Goal: Transaction & Acquisition: Purchase product/service

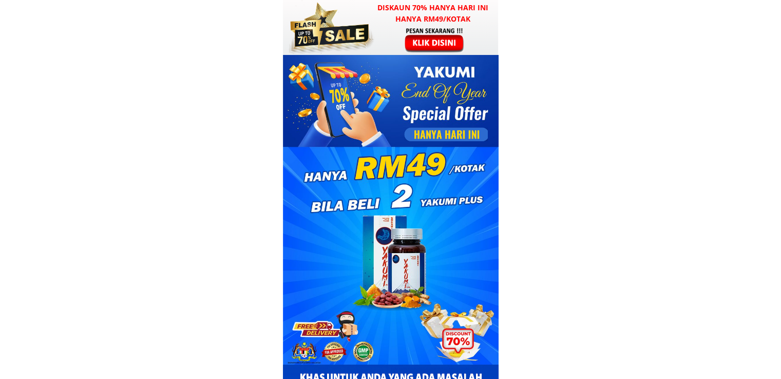
click at [417, 21] on h3 "Diskaun 70% hanya hari ini hanya RM49/kotak" at bounding box center [433, 13] width 131 height 23
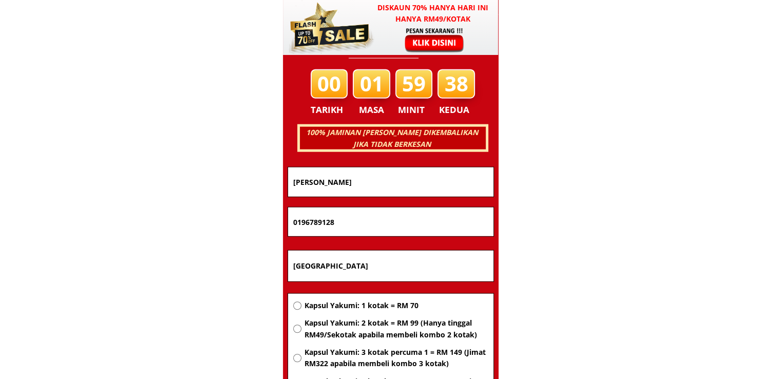
scroll to position [6581, 0]
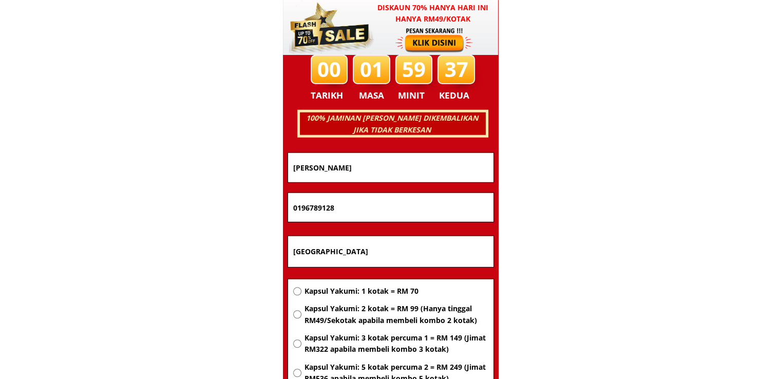
drag, startPoint x: 385, startPoint y: 250, endPoint x: 231, endPoint y: 256, distance: 154.2
paste input "kahaba"
type input "Kuala kahaba"
click at [379, 290] on span "Kapsul Yakumi: 1 kotak = RM 70" at bounding box center [396, 291] width 184 height 11
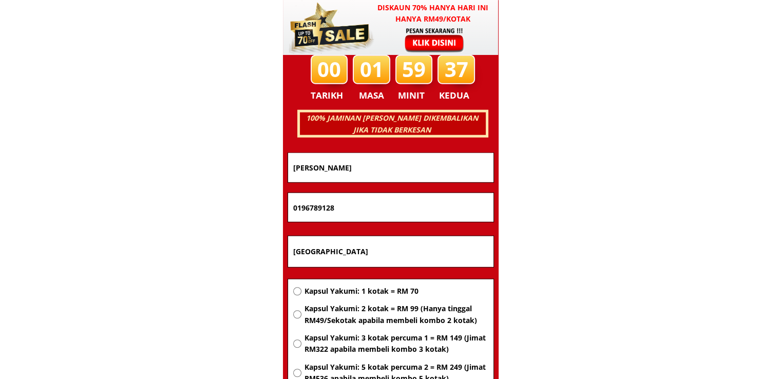
radio input "true"
drag, startPoint x: 359, startPoint y: 201, endPoint x: 180, endPoint y: 210, distance: 179.5
paste input "68286580"
type input "0168286580"
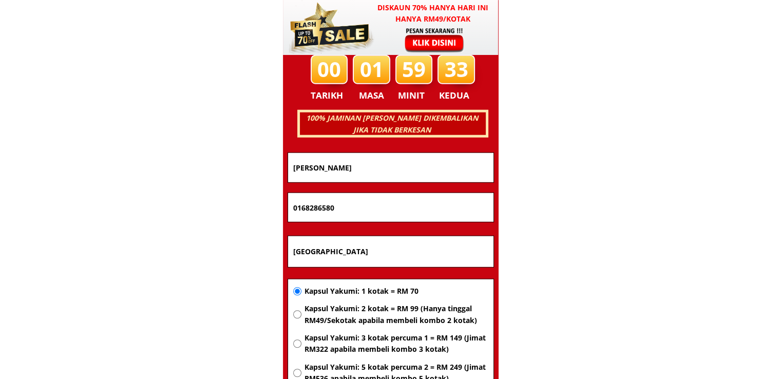
drag, startPoint x: 351, startPoint y: 172, endPoint x: 231, endPoint y: 175, distance: 119.7
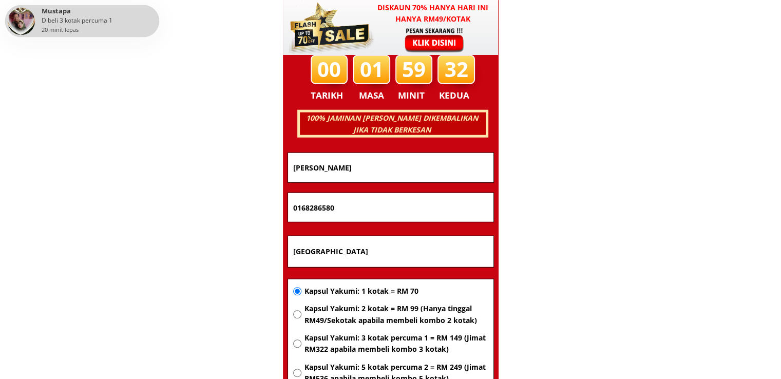
paste input "Susilawati darais"
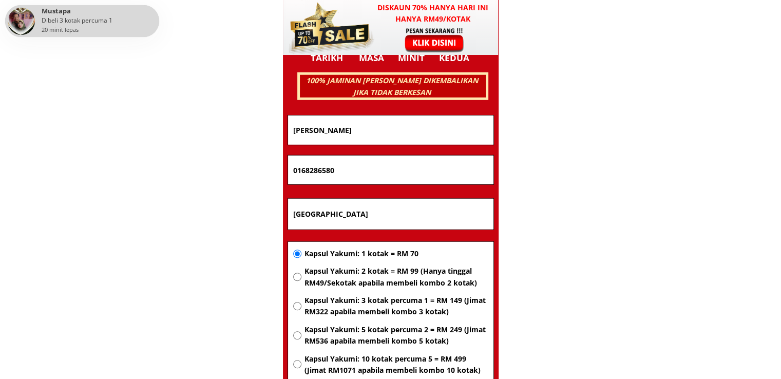
scroll to position [6683, 0]
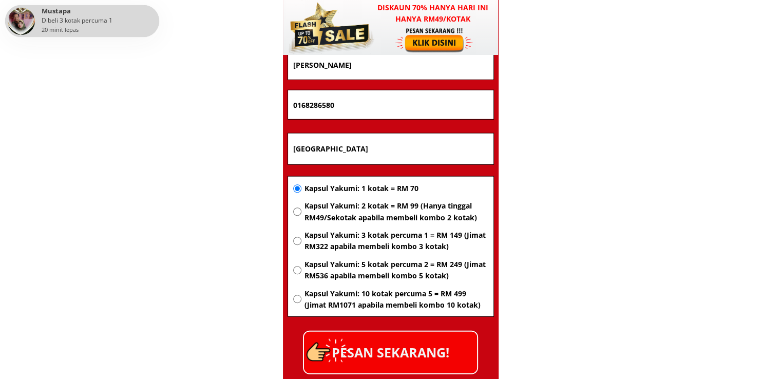
type input "Susilawati darais"
click at [388, 352] on p "PESAN SEKARANG!" at bounding box center [390, 353] width 173 height 42
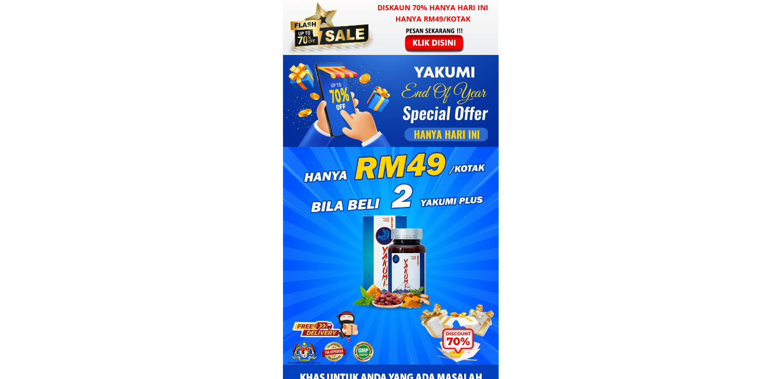
click at [375, 39] on div at bounding box center [330, 27] width 90 height 55
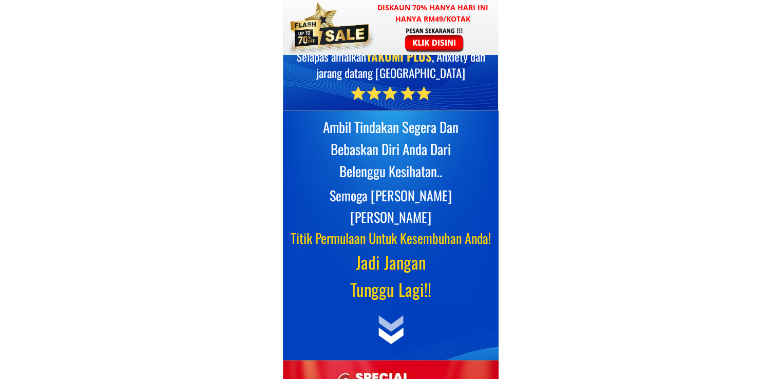
scroll to position [6581, 0]
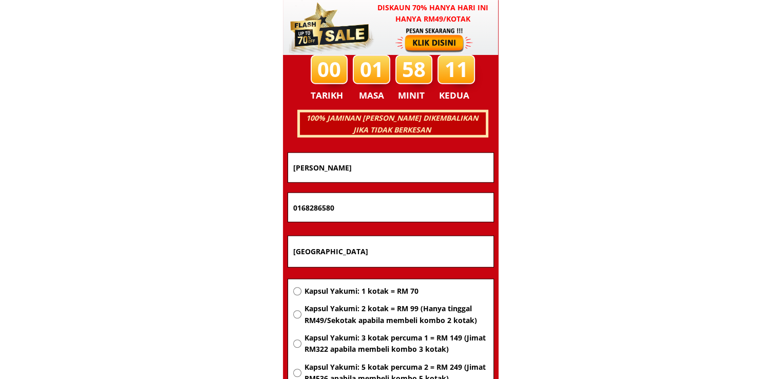
click at [353, 307] on span "Kapsul Yakumi: 2 kotak = RM 99 (Hanya tinggal RM49/Sekotak apabila membeli komb…" at bounding box center [396, 314] width 184 height 23
radio input "true"
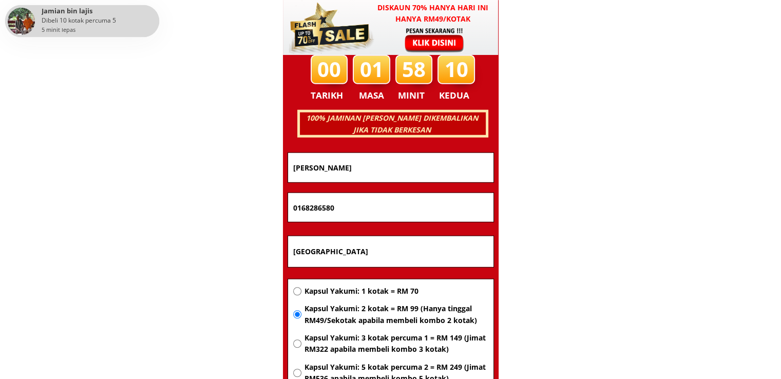
drag, startPoint x: 397, startPoint y: 241, endPoint x: 202, endPoint y: 246, distance: 195.2
paste input "Sjkc Min Sin"
type input "Sjkc Min Sin"
drag, startPoint x: 352, startPoint y: 200, endPoint x: 154, endPoint y: 205, distance: 198.3
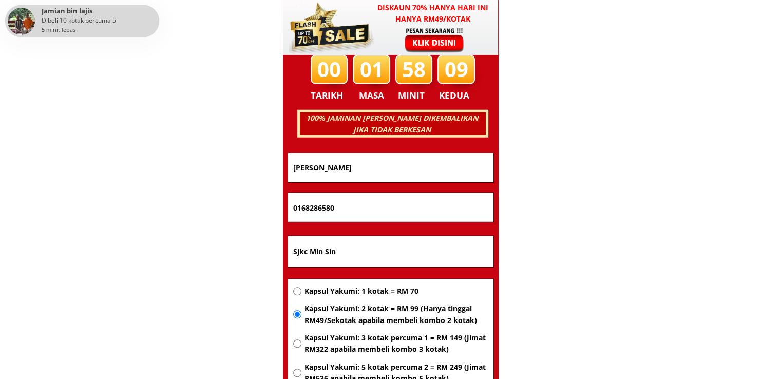
paste input "75440604"
type input "0175440604"
drag, startPoint x: 382, startPoint y: 172, endPoint x: 92, endPoint y: 175, distance: 289.7
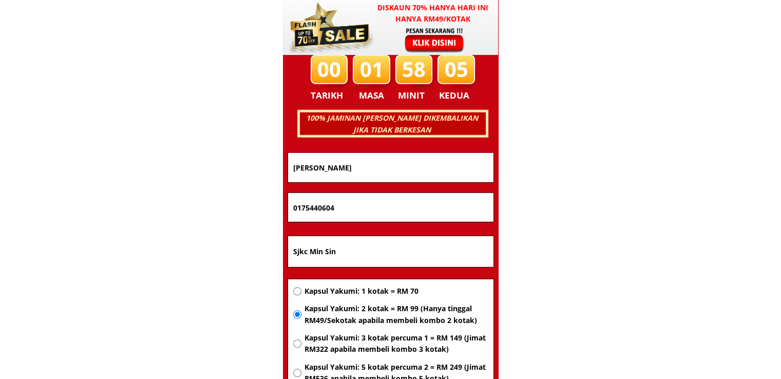
paste input "Huza Hussin"
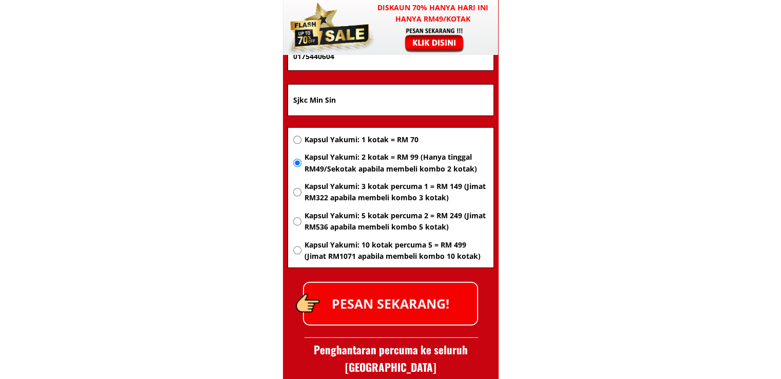
scroll to position [6735, 0]
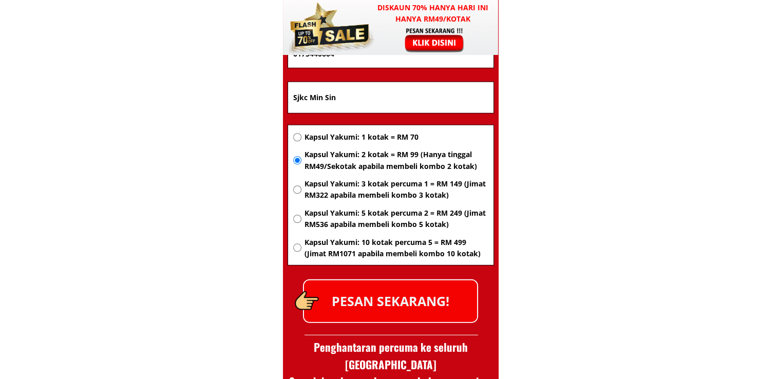
type input "Huza Hussin"
click at [415, 296] on p "PESAN SEKARANG!" at bounding box center [390, 301] width 173 height 42
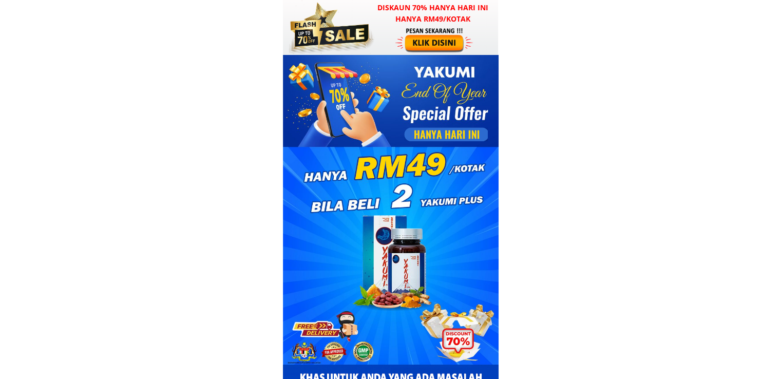
click at [423, 33] on div at bounding box center [435, 40] width 80 height 26
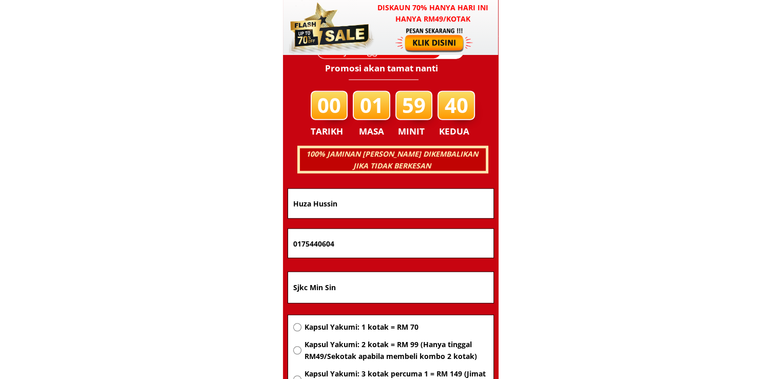
scroll to position [6581, 0]
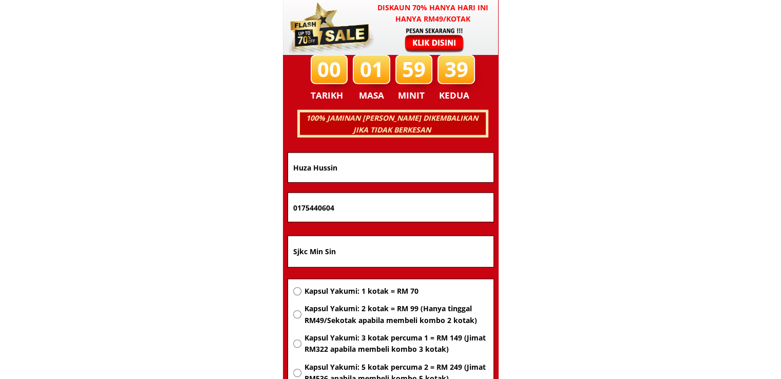
drag, startPoint x: 351, startPoint y: 245, endPoint x: 193, endPoint y: 257, distance: 158.7
paste input "Butterworth"
type input "Butterworth"
click at [345, 352] on span "Kapsul Yakumi: 3 kotak percuma 1 = RM 149 (Jimat RM322 apabila membeli kombo 3 …" at bounding box center [396, 343] width 184 height 23
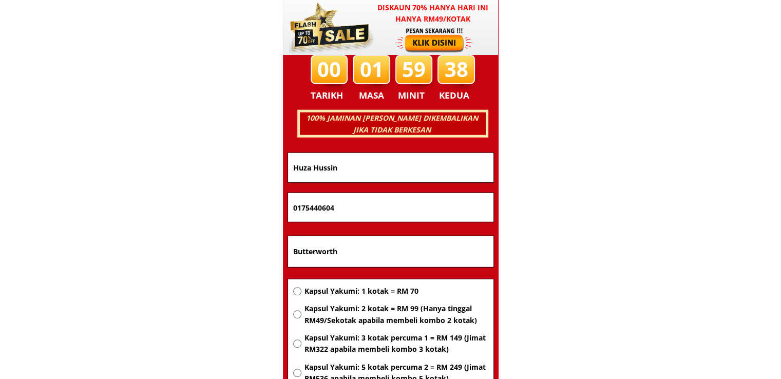
radio input "true"
drag, startPoint x: 373, startPoint y: 203, endPoint x: 153, endPoint y: 208, distance: 219.9
paste input "110087347"
type input "01110087347"
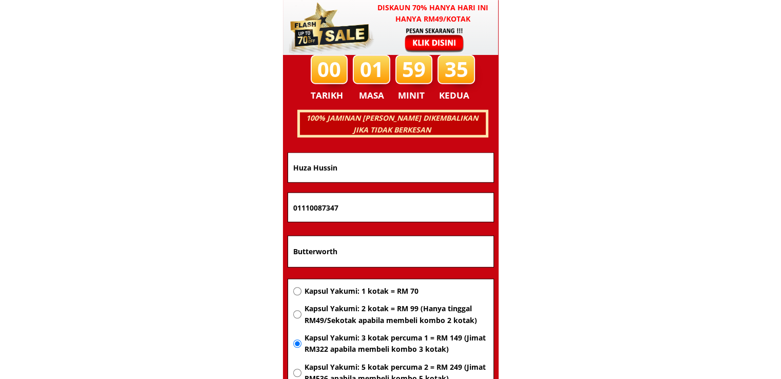
drag, startPoint x: 366, startPoint y: 169, endPoint x: 156, endPoint y: 172, distance: 210.1
paste input "[PERSON_NAME]"
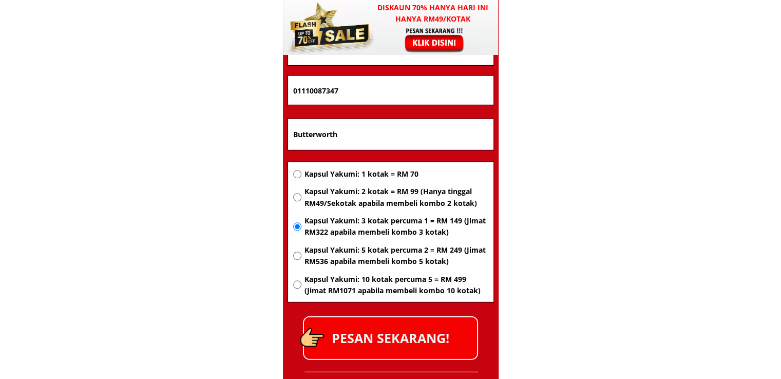
scroll to position [6735, 0]
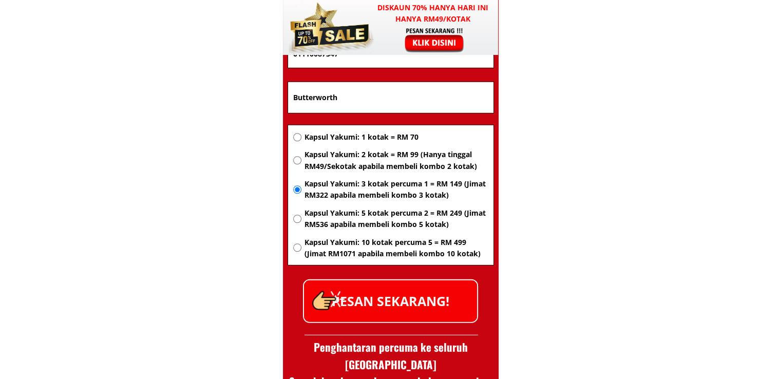
type input "[PERSON_NAME]"
click at [394, 306] on p "PESAN SEKARANG!" at bounding box center [390, 301] width 173 height 42
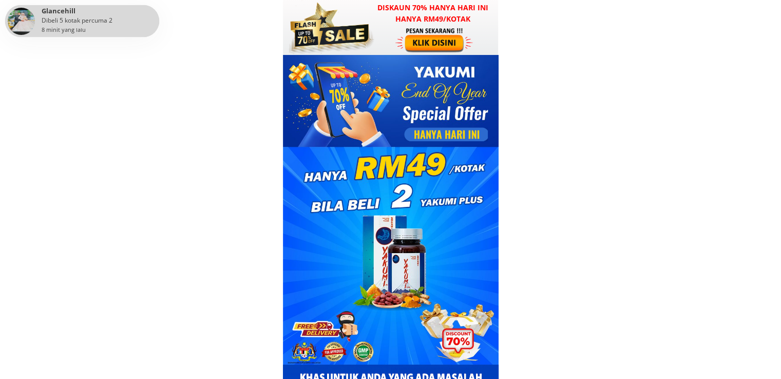
click at [431, 29] on div at bounding box center [435, 40] width 80 height 26
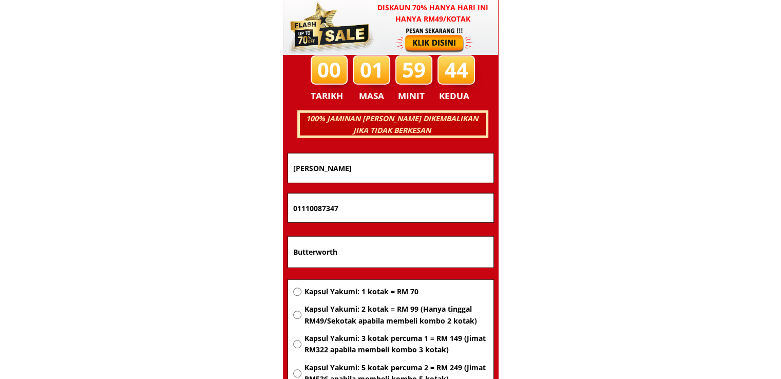
scroll to position [6581, 0]
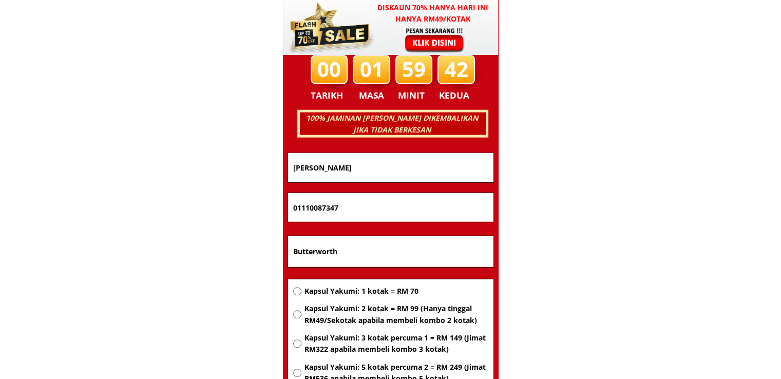
drag, startPoint x: 378, startPoint y: 246, endPoint x: 142, endPoint y: 256, distance: 236.4
paste input "lock a4-16, perumahaan rakyat tehel, jln 1/1 77200 bemban Jasin melaka"
type input "Block a4-16, perumahaan rakyat tehel, jln 1/1 77200 bemban Jasin melaka"
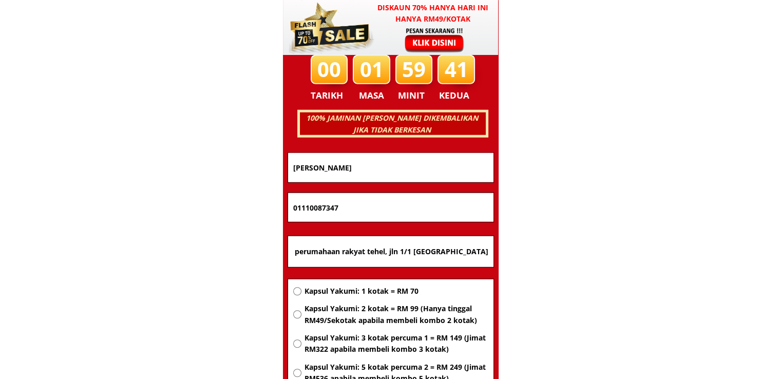
scroll to position [0, 0]
drag, startPoint x: 357, startPoint y: 214, endPoint x: 141, endPoint y: 212, distance: 216.2
paste input "76986726"
type input "0176986726"
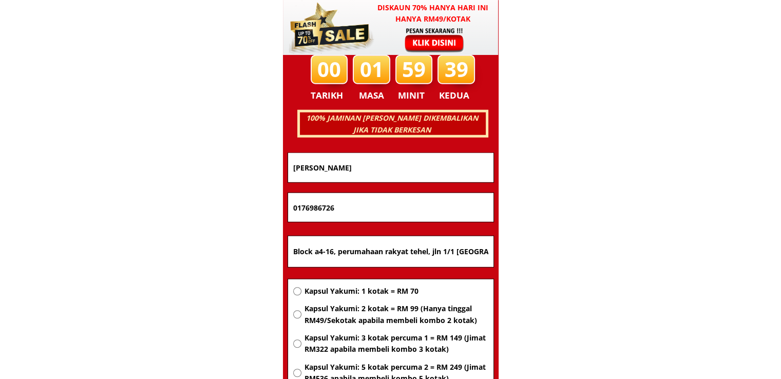
drag, startPoint x: 350, startPoint y: 170, endPoint x: 98, endPoint y: 175, distance: 252.2
paste input "Rosiah bte mohammad"
type input "Rosiah bte mohammad"
click at [370, 316] on span "Kapsul Yakumi: 2 kotak = RM 99 (Hanya tinggal RM49/Sekotak apabila membeli komb…" at bounding box center [396, 314] width 184 height 23
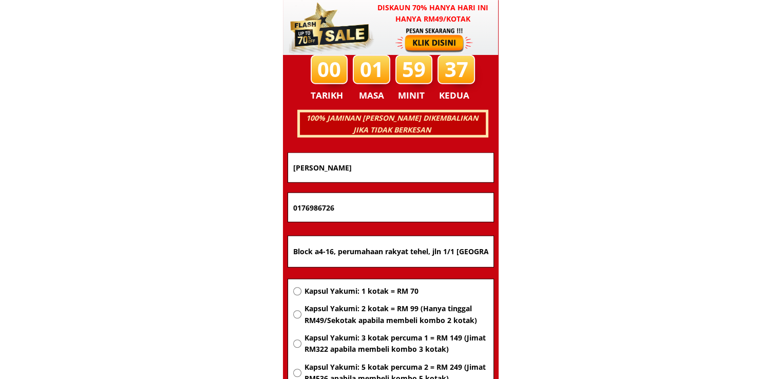
radio input "true"
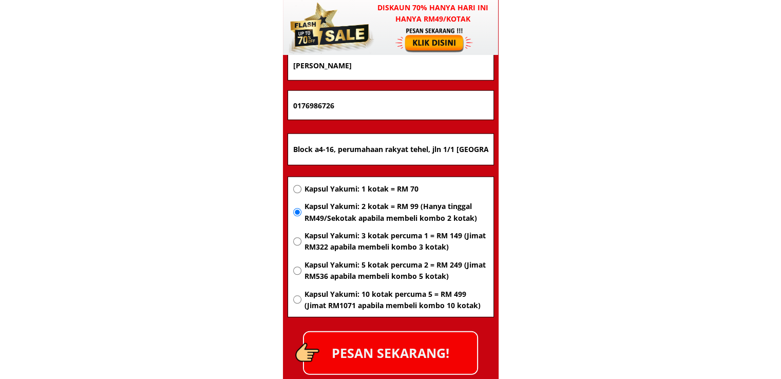
scroll to position [6683, 0]
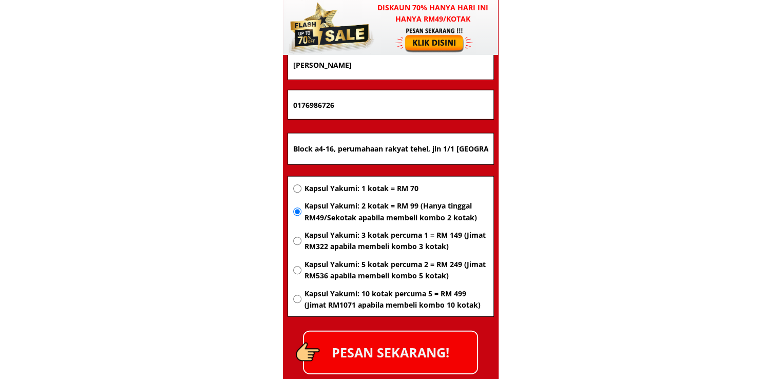
click at [427, 346] on p "PESAN SEKARANG!" at bounding box center [390, 353] width 173 height 42
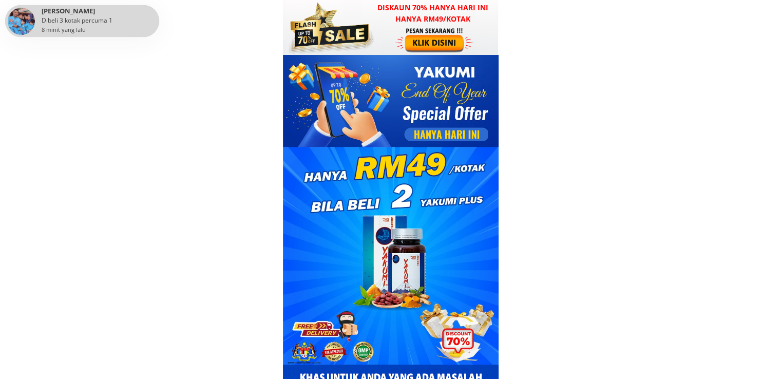
click at [411, 30] on div at bounding box center [435, 40] width 80 height 26
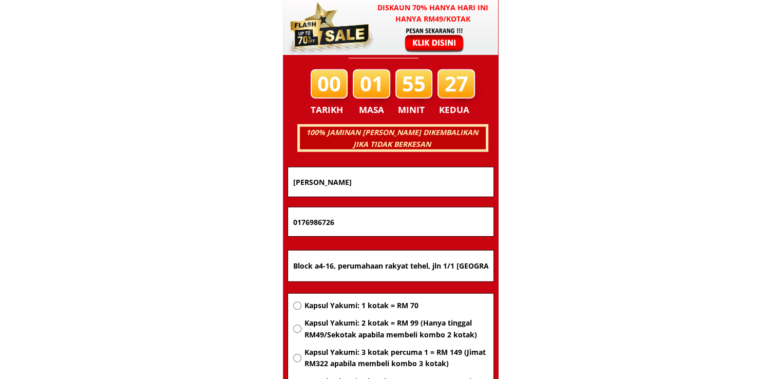
scroll to position [6581, 0]
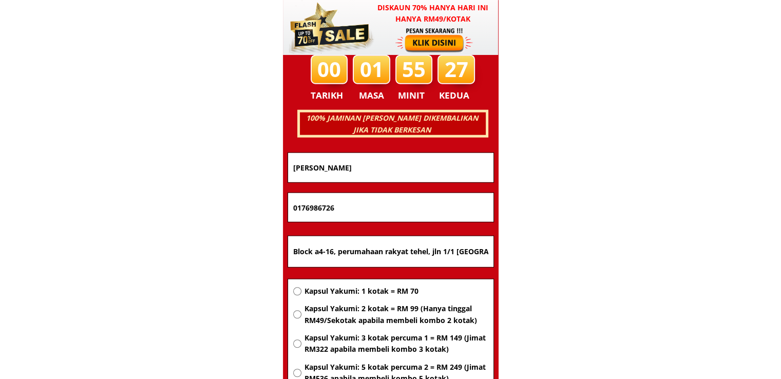
click at [388, 253] on input "Block a4-16, perumahaan rakyat tehel, jln 1/1 77200 bemban Jasin melaka" at bounding box center [391, 251] width 200 height 31
paste input "Abx Merotai besar, Tawau"
type input "Abx Merotai besar, Tawau"
click at [384, 308] on span "Kapsul Yakumi: 2 kotak = RM 99 (Hanya tinggal RM49/Sekotak apabila membeli komb…" at bounding box center [396, 314] width 184 height 23
radio input "true"
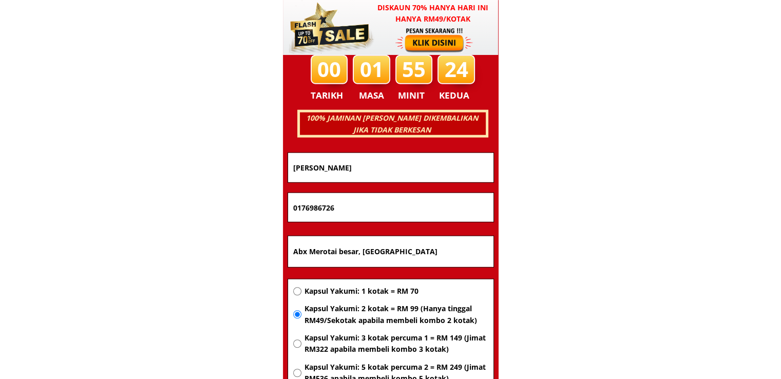
drag, startPoint x: 389, startPoint y: 202, endPoint x: 131, endPoint y: 201, distance: 257.3
paste input "09654100"
type input "0109654100"
drag, startPoint x: 411, startPoint y: 169, endPoint x: 166, endPoint y: 173, distance: 244.5
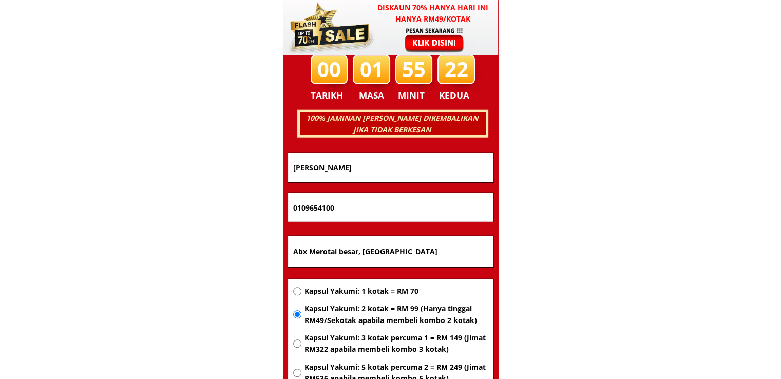
paste input "Taharin Tahir"
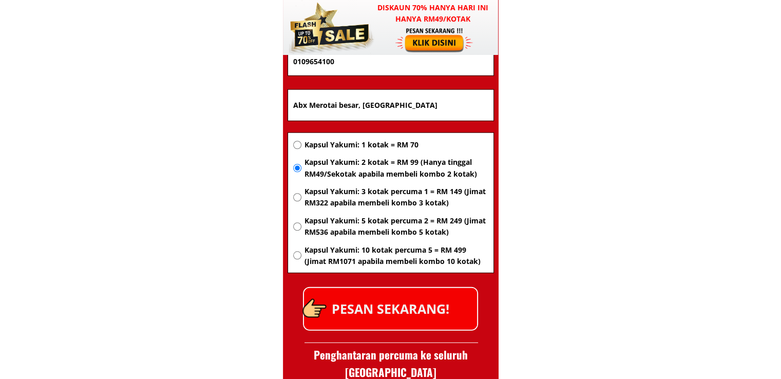
scroll to position [6735, 0]
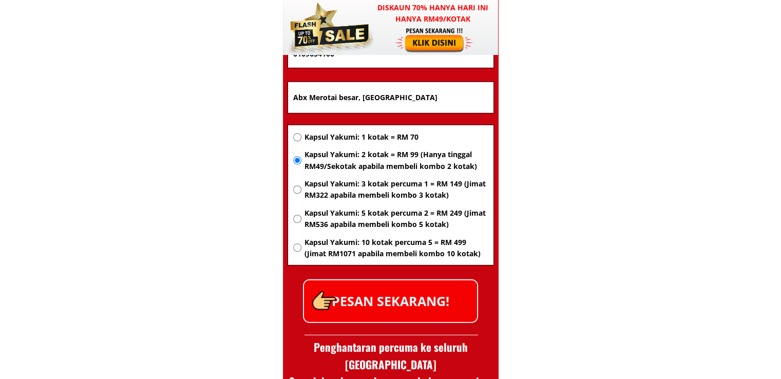
type input "Taharin Tahir"
click at [409, 299] on p "PESAN SEKARANG!" at bounding box center [390, 301] width 173 height 42
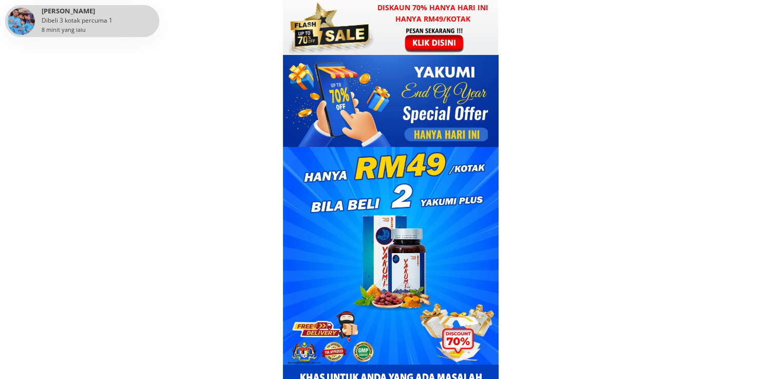
click at [458, 31] on div at bounding box center [435, 40] width 80 height 26
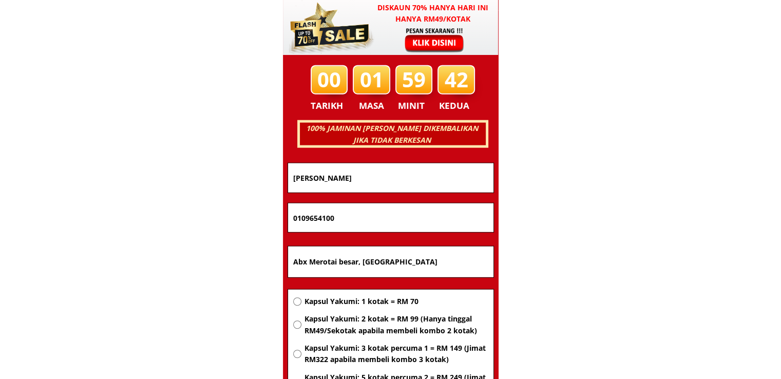
scroll to position [6581, 0]
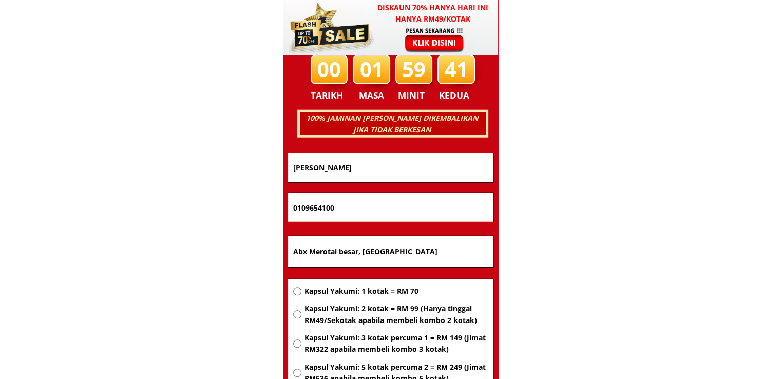
drag, startPoint x: 413, startPoint y: 248, endPoint x: 176, endPoint y: 263, distance: 237.3
paste input "5-4-15 TINGKAT TELUK KUMBAR, BANDAR BARU TELUK KUMBAR, 11920 BAYAN LEPAS, PULAU…"
type input "5-4-15 TINGKAT TELUK KUMBAR, BANDAR BARU TELUK KUMBAR, 11920 BAYAN LEPAS, PULAU…"
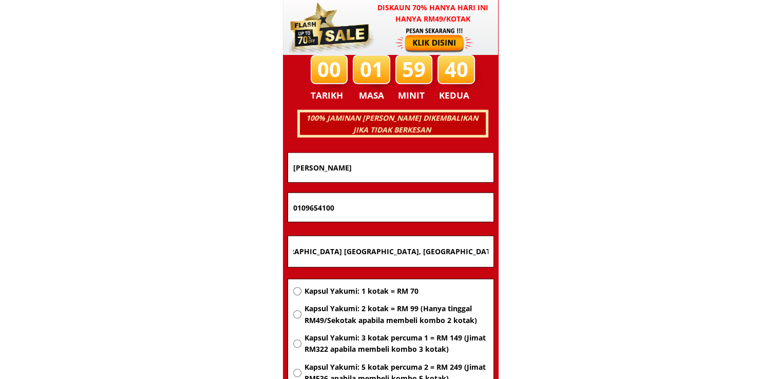
click at [357, 318] on span "Kapsul Yakumi: 2 kotak = RM 99 (Hanya tinggal RM49/Sekotak apabila membeli komb…" at bounding box center [396, 314] width 184 height 23
radio input "true"
drag, startPoint x: 319, startPoint y: 212, endPoint x: 178, endPoint y: 211, distance: 141.2
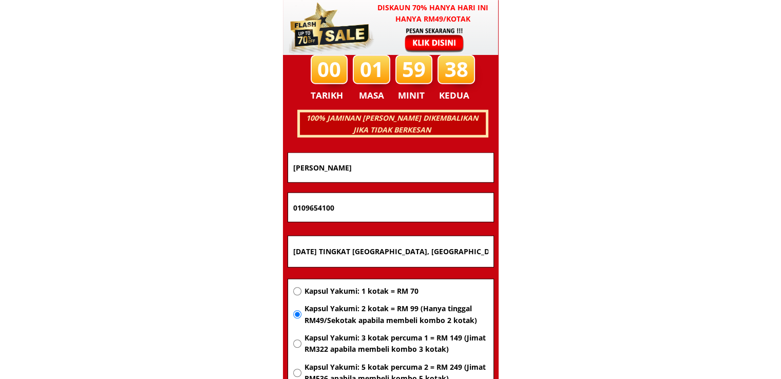
paste input "1-12461668"
type input "011-12461668"
drag, startPoint x: 366, startPoint y: 168, endPoint x: 221, endPoint y: 166, distance: 144.8
paste input "HADITH BIN SIDIK"
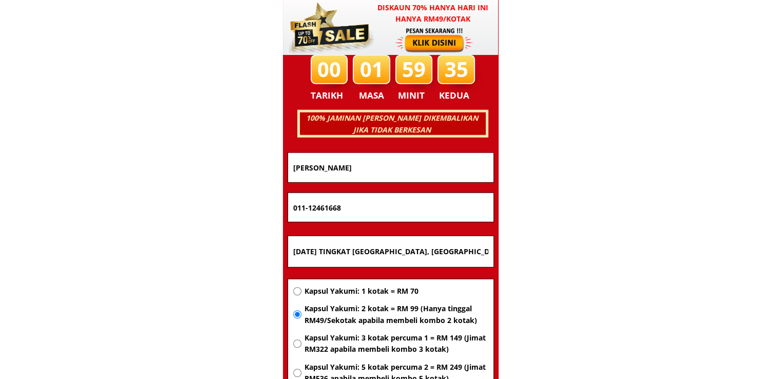
type input "HADITH BIN SIDIK"
click at [309, 204] on input "011-12461668" at bounding box center [391, 207] width 200 height 29
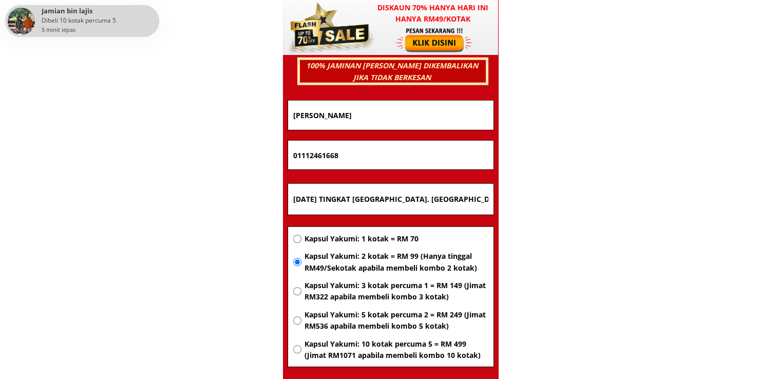
scroll to position [6683, 0]
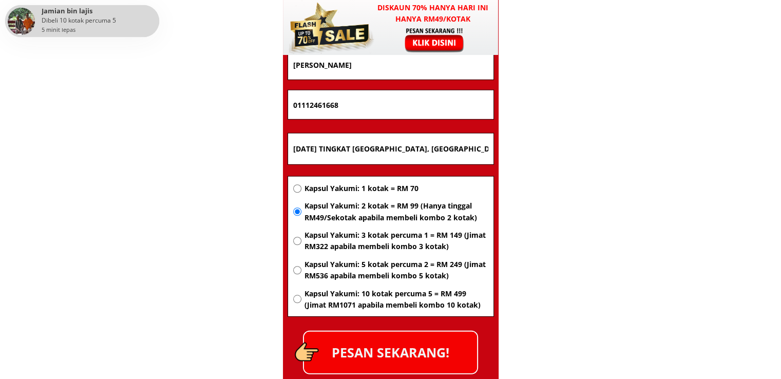
type input "01112461668"
click at [415, 352] on p "PESAN SEKARANG!" at bounding box center [390, 353] width 173 height 42
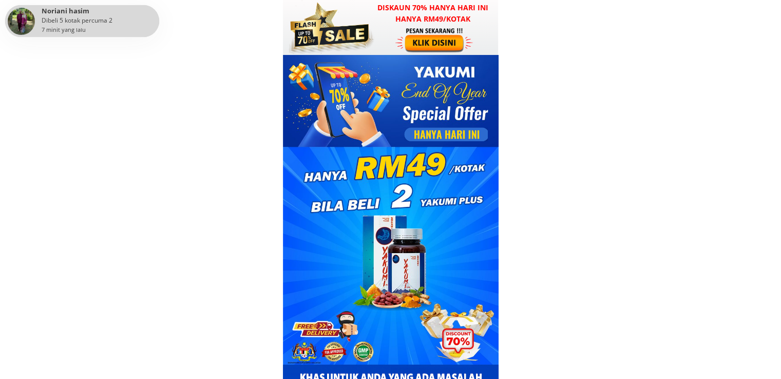
click at [438, 31] on div at bounding box center [435, 40] width 80 height 26
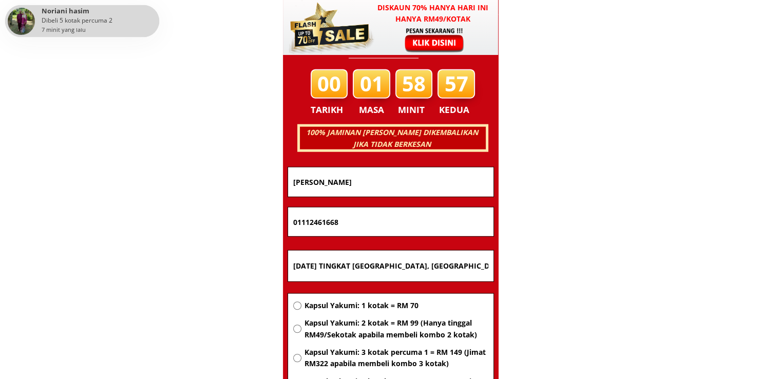
scroll to position [6581, 0]
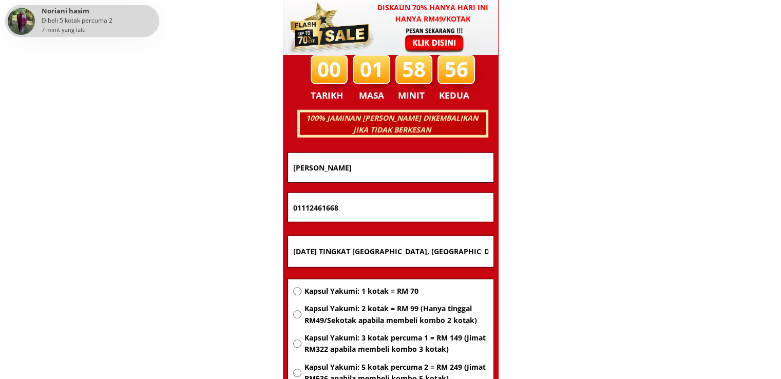
click at [406, 253] on input "5-4-15 TINGKAT TELUK KUMBAR, BANDAR BARU TELUK KUMBAR, 11920 BAYAN LEPAS, PULAU…" at bounding box center [391, 251] width 200 height 31
paste input "Kuala Lumpur"
type input "Kuala Lumpur"
click at [390, 321] on span "Kapsul Yakumi: 2 kotak = RM 99 (Hanya tinggal RM49/Sekotak apabila membeli komb…" at bounding box center [396, 314] width 184 height 23
radio input "true"
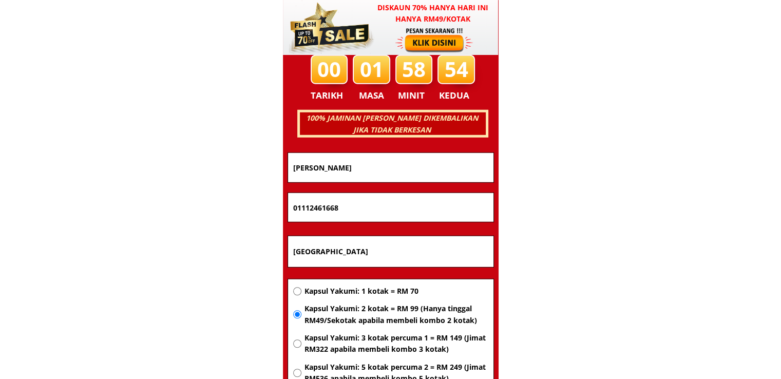
drag, startPoint x: 385, startPoint y: 213, endPoint x: 171, endPoint y: 214, distance: 213.7
paste input "1151558261"
type input "1151558261"
drag, startPoint x: 384, startPoint y: 173, endPoint x: 105, endPoint y: 177, distance: 278.9
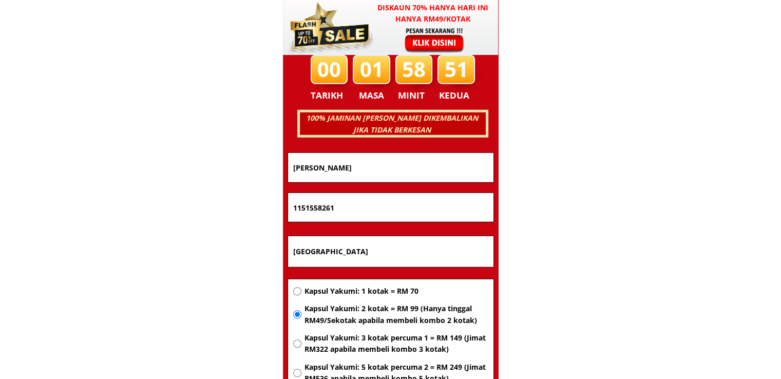
paste input "Ramlee Dzulkifkiee"
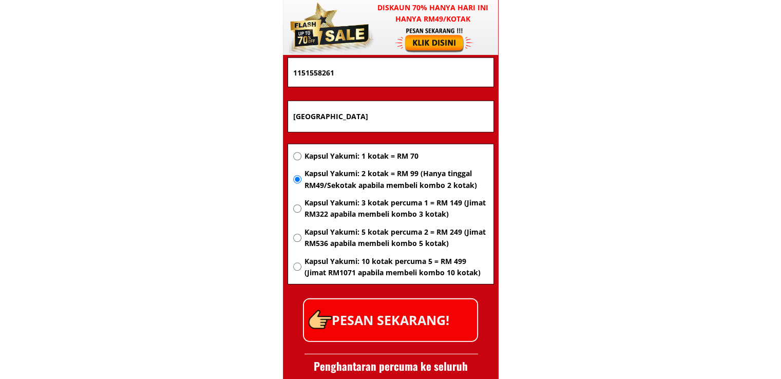
scroll to position [6735, 0]
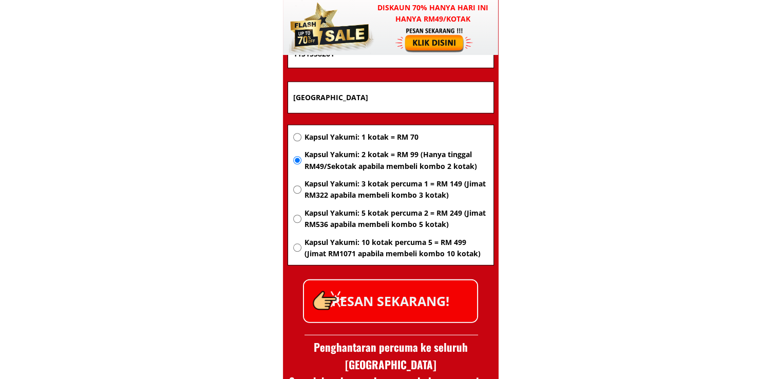
type input "Ramlee Dzulkifkiee"
click at [422, 297] on p "PESAN SEKARANG!" at bounding box center [390, 301] width 173 height 42
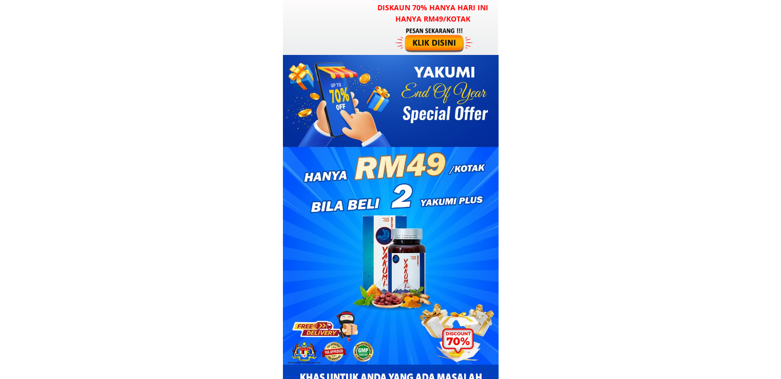
scroll to position [6735, 0]
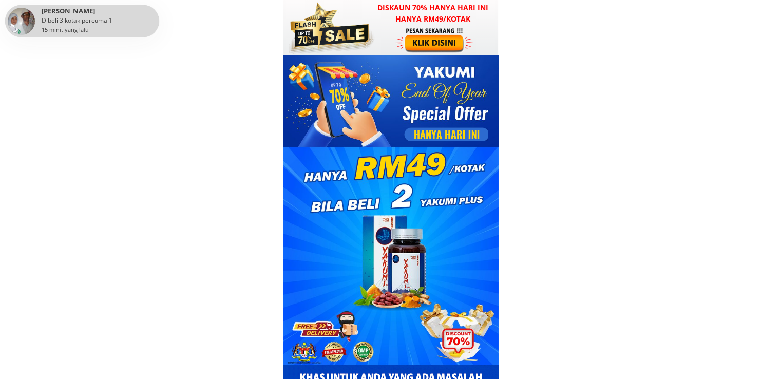
click at [431, 43] on div at bounding box center [435, 40] width 80 height 26
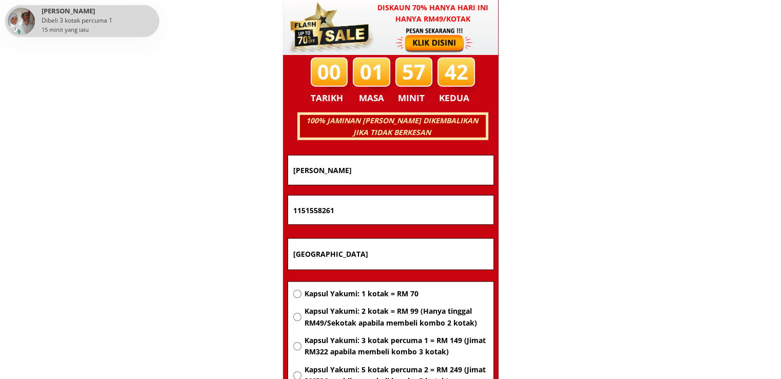
scroll to position [6581, 0]
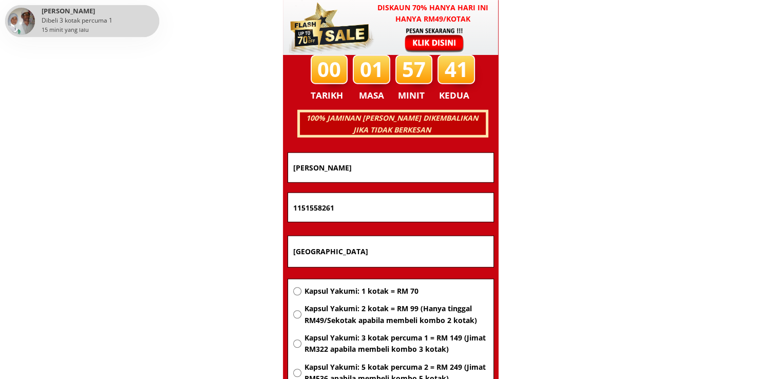
drag, startPoint x: 414, startPoint y: 240, endPoint x: 203, endPoint y: 247, distance: 211.7
paste input "No. [STREET_ADDRESS]"
type input "No. [STREET_ADDRESS]"
click at [347, 319] on span "Kapsul Yakumi: 2 kotak = RM 99 (Hanya tinggal RM49/Sekotak apabila membeli komb…" at bounding box center [396, 314] width 184 height 23
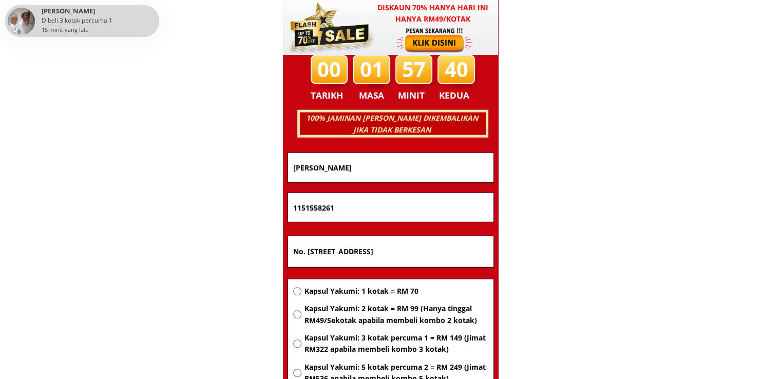
radio input "true"
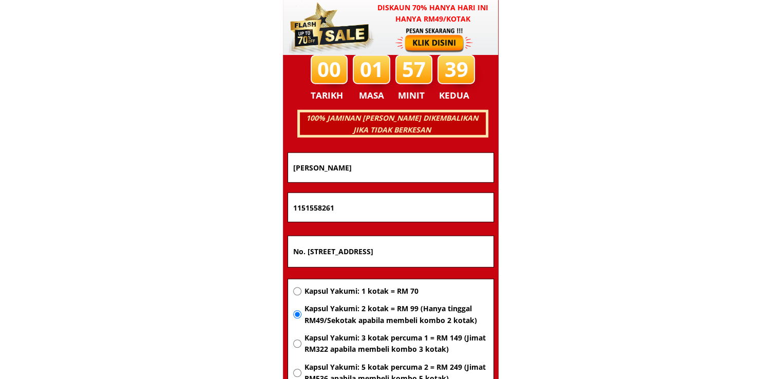
drag, startPoint x: 347, startPoint y: 208, endPoint x: 178, endPoint y: 208, distance: 168.5
paste input "0122467704"
type input "0122467704"
drag, startPoint x: 371, startPoint y: 172, endPoint x: 125, endPoint y: 172, distance: 246.0
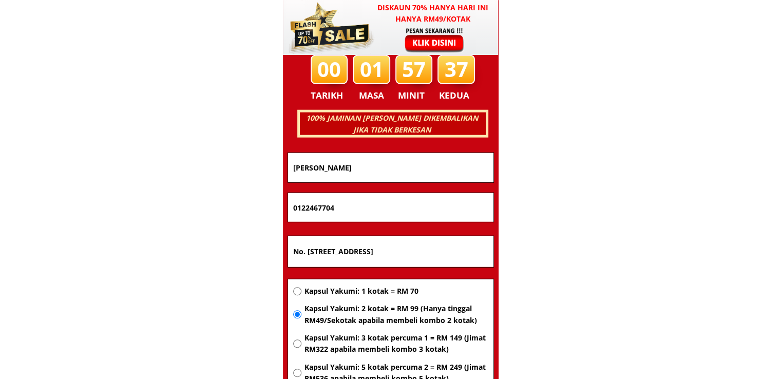
paste input "Nor hazlinda Khalil"
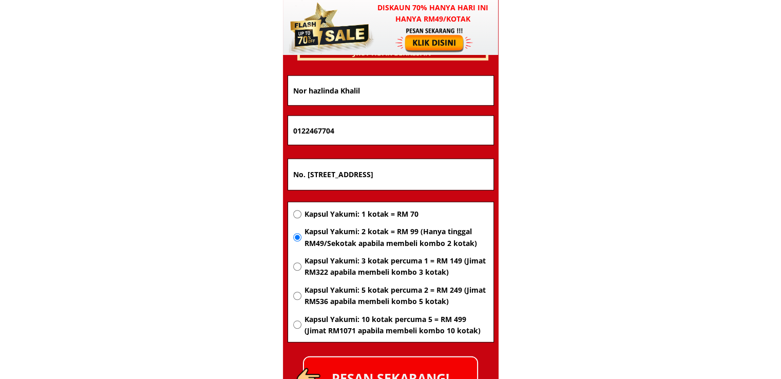
scroll to position [6837, 0]
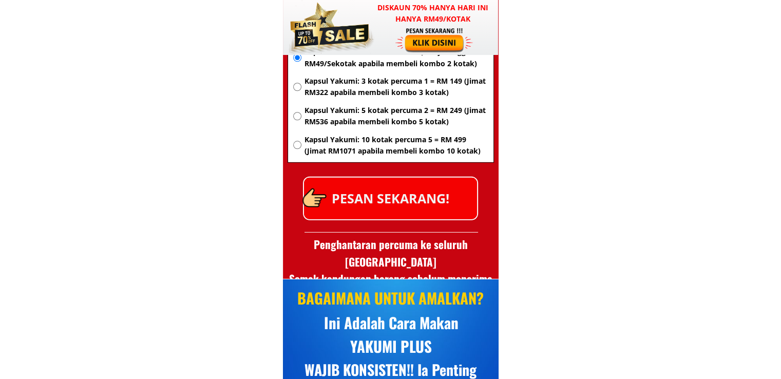
type input "Nor hazlinda Khalil"
click at [425, 203] on p "PESAN SEKARANG!" at bounding box center [390, 199] width 173 height 42
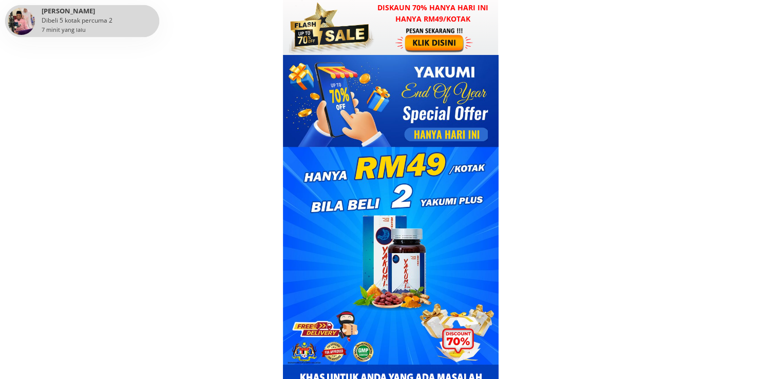
click at [425, 43] on div at bounding box center [435, 40] width 80 height 26
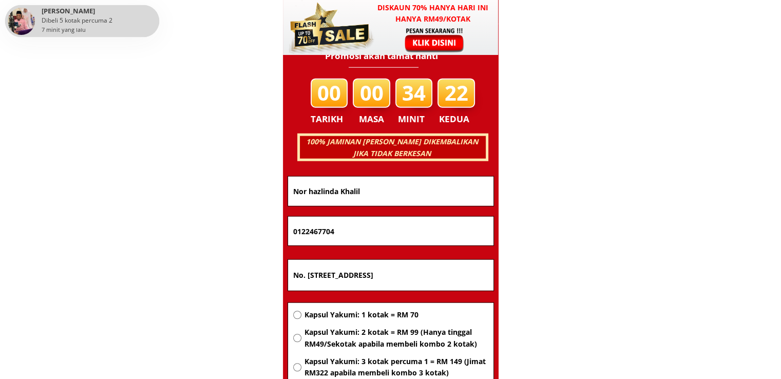
scroll to position [6581, 0]
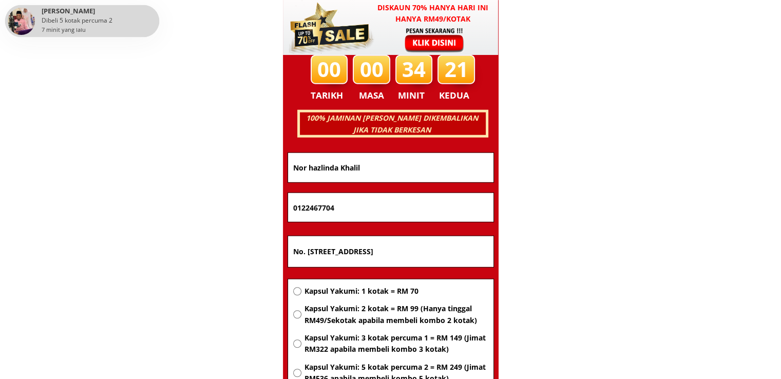
drag, startPoint x: 448, startPoint y: 257, endPoint x: 424, endPoint y: 252, distance: 24.6
click at [424, 252] on input "No. [STREET_ADDRESS]" at bounding box center [391, 251] width 200 height 31
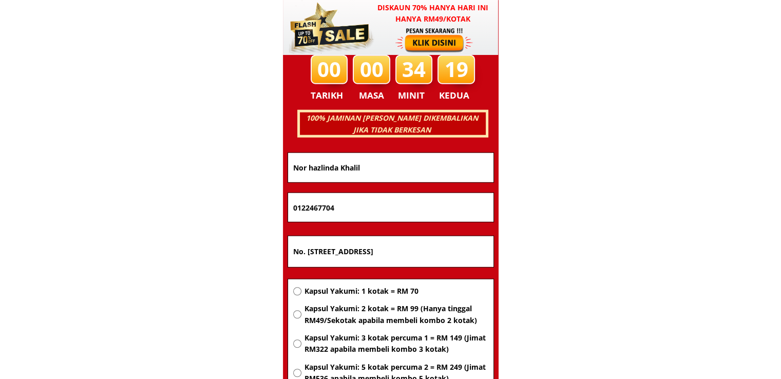
paste input "PT 3014 RPT Paya Basong"
type input "PT 3014 RPT Paya Basong"
click at [398, 312] on span "Kapsul Yakumi: 2 kotak = RM 99 (Hanya tinggal RM49/Sekotak apabila membeli komb…" at bounding box center [396, 314] width 184 height 23
radio input "true"
drag, startPoint x: 379, startPoint y: 208, endPoint x: 218, endPoint y: 212, distance: 160.8
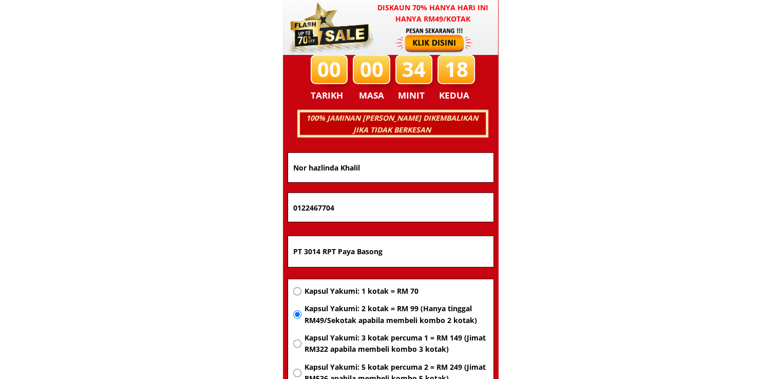
paste input "60135966688"
type input "60135966688"
drag, startPoint x: 380, startPoint y: 167, endPoint x: 224, endPoint y: 167, distance: 155.6
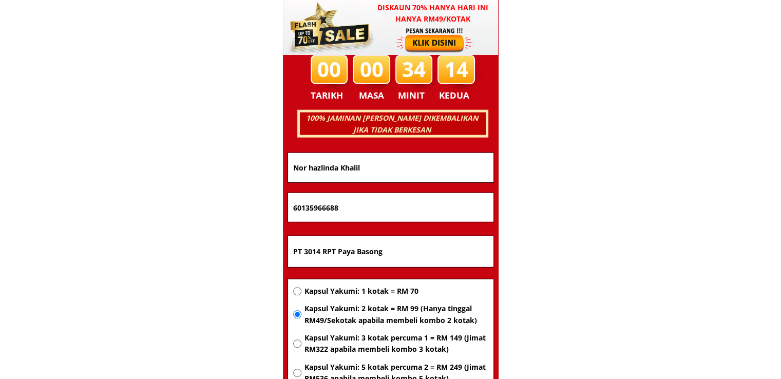
paste input "[PERSON_NAME]"
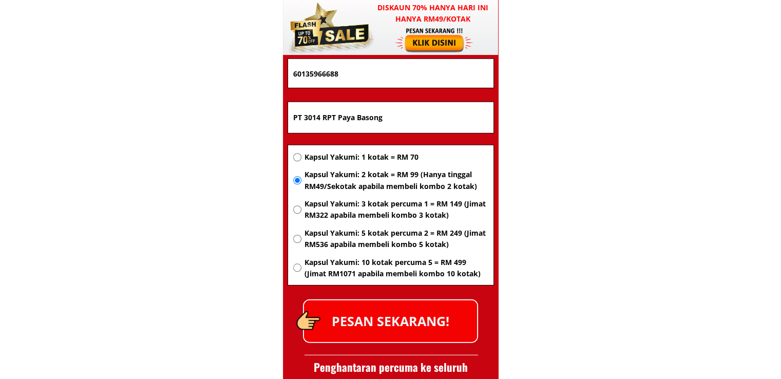
scroll to position [6735, 0]
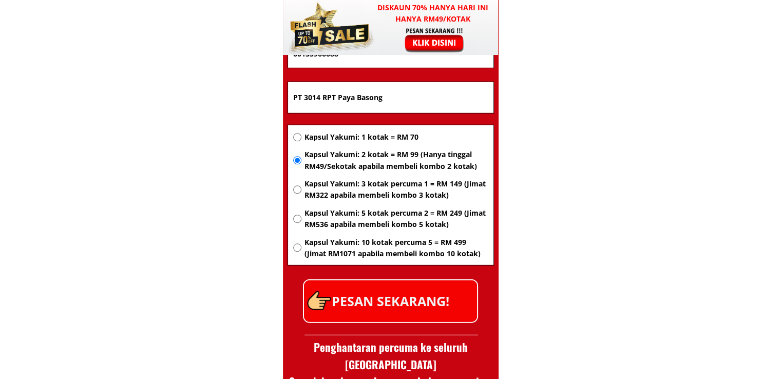
type input "[PERSON_NAME]"
click at [382, 283] on p "PESAN SEKARANG!" at bounding box center [390, 301] width 173 height 42
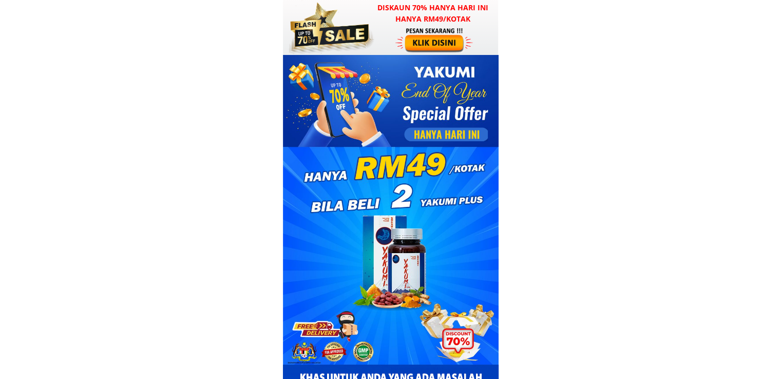
click at [423, 40] on div at bounding box center [435, 40] width 80 height 26
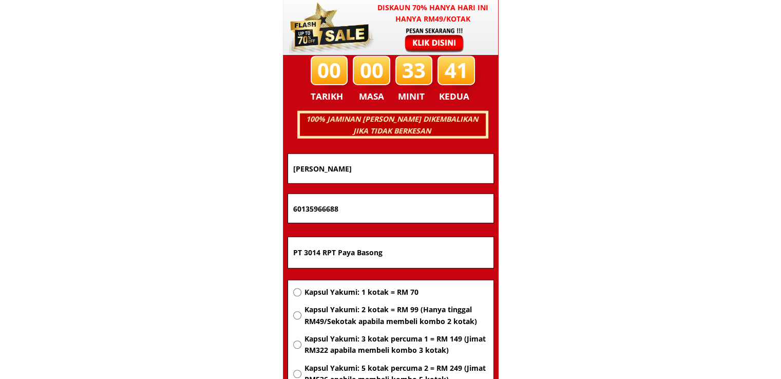
scroll to position [6581, 0]
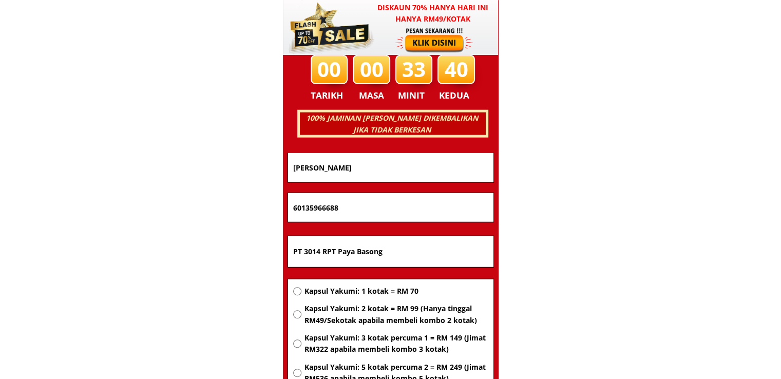
drag, startPoint x: 414, startPoint y: 251, endPoint x: 101, endPoint y: 249, distance: 313.3
paste input "[STREET_ADDRESS] selangor"
type input "[STREET_ADDRESS] selangor"
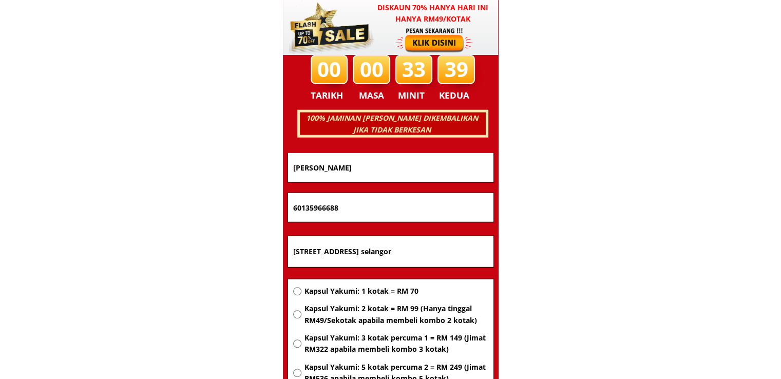
click at [370, 292] on span "Kapsul Yakumi: 1 kotak = RM 70" at bounding box center [396, 291] width 184 height 11
radio input "true"
drag, startPoint x: 370, startPoint y: 204, endPoint x: 120, endPoint y: 210, distance: 250.2
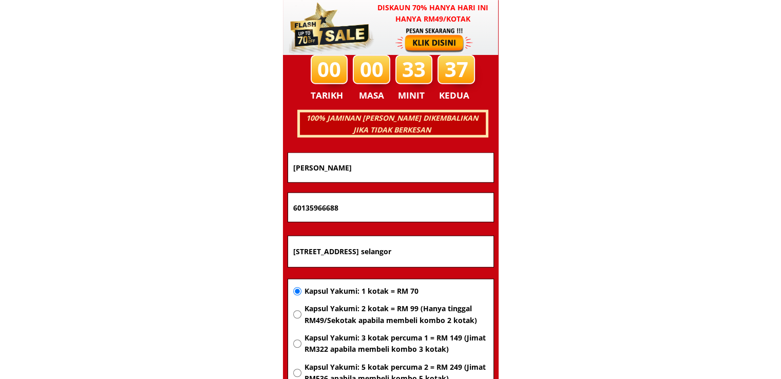
paste input "011) 273-5371"
type input "011) 273-53718"
drag, startPoint x: 373, startPoint y: 162, endPoint x: 216, endPoint y: 169, distance: 157.3
paste input "[PERSON_NAME]"
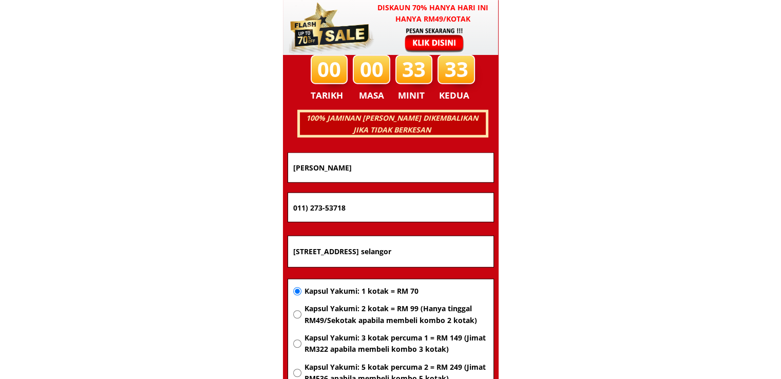
type input "[PERSON_NAME]"
click at [325, 207] on input "011) 273-53718" at bounding box center [391, 207] width 200 height 29
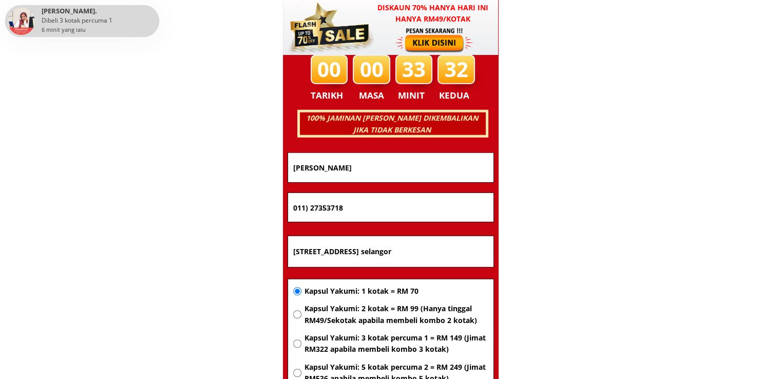
click at [310, 208] on input "011) 27353718" at bounding box center [391, 207] width 200 height 29
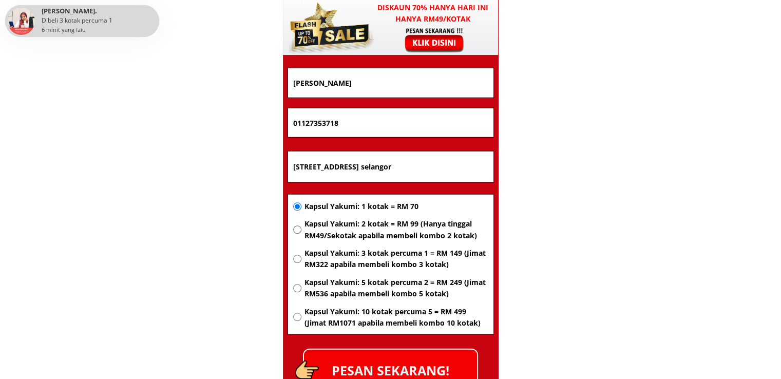
scroll to position [6683, 0]
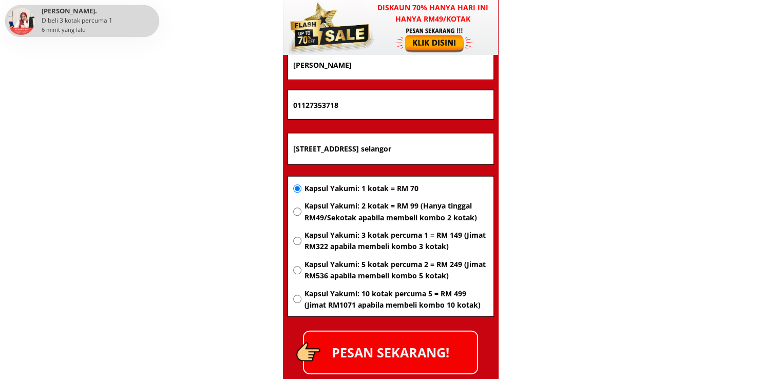
type input "01127353718"
drag, startPoint x: 428, startPoint y: 346, endPoint x: 423, endPoint y: 342, distance: 6.2
click at [427, 346] on p "PESAN SEKARANG!" at bounding box center [390, 353] width 173 height 42
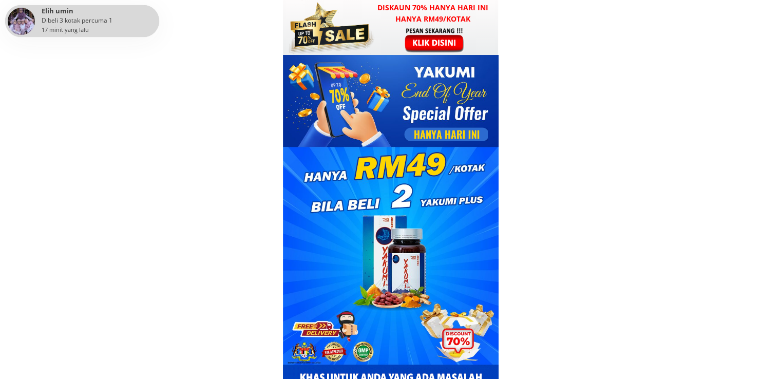
click at [417, 42] on div at bounding box center [435, 40] width 80 height 26
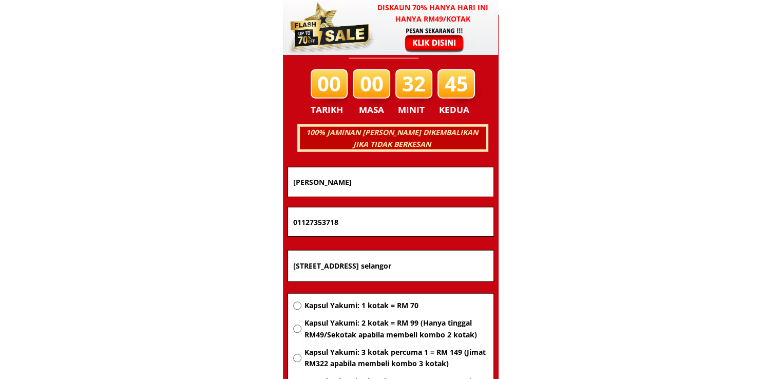
scroll to position [6581, 0]
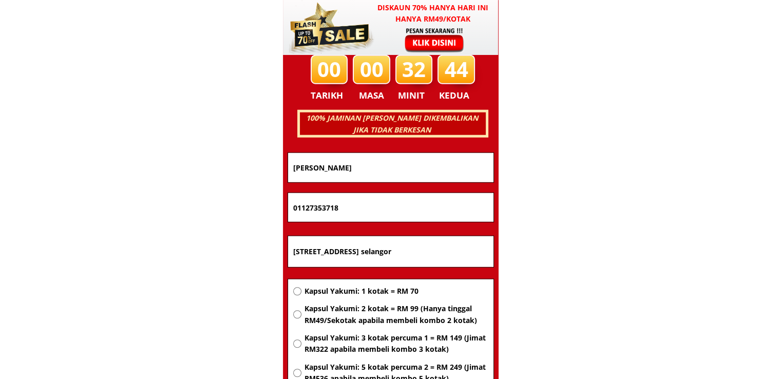
click at [416, 247] on input "[STREET_ADDRESS] selangor" at bounding box center [391, 251] width 200 height 31
paste input "3249 Kg sg kob"
type input "No 3249 Kg sg kob"
click at [384, 309] on span "Kapsul Yakumi: 2 kotak = RM 99 (Hanya tinggal RM49/Sekotak apabila membeli komb…" at bounding box center [396, 314] width 184 height 23
radio input "true"
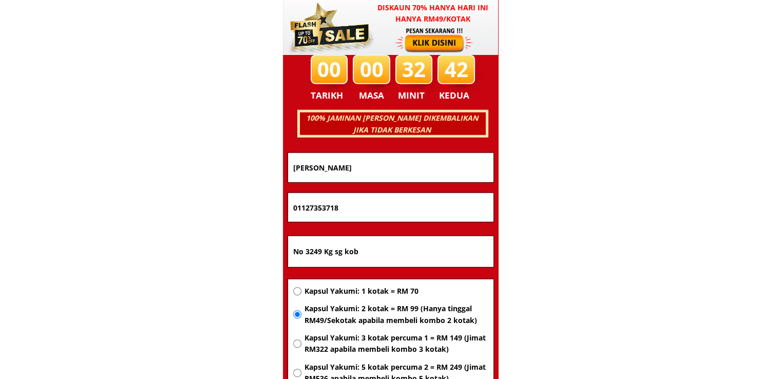
drag, startPoint x: 389, startPoint y: 206, endPoint x: 185, endPoint y: 198, distance: 204.6
paste input "9-471 6395"
click at [322, 204] on input "019-471 6395" at bounding box center [391, 207] width 200 height 29
click at [308, 207] on input "019-4716395" at bounding box center [391, 207] width 200 height 29
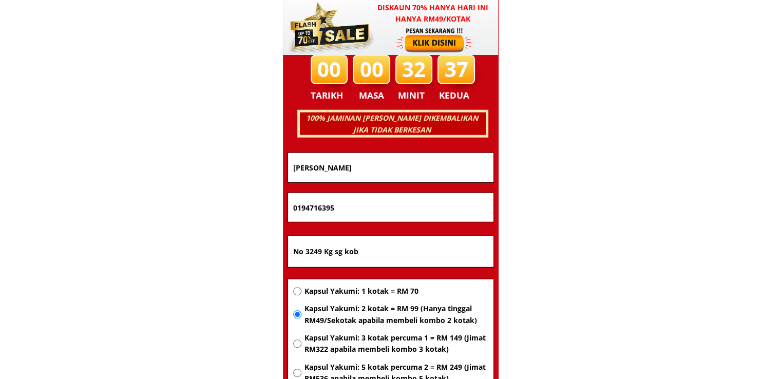
type input "0194716395"
drag, startPoint x: 382, startPoint y: 169, endPoint x: 156, endPoint y: 167, distance: 225.5
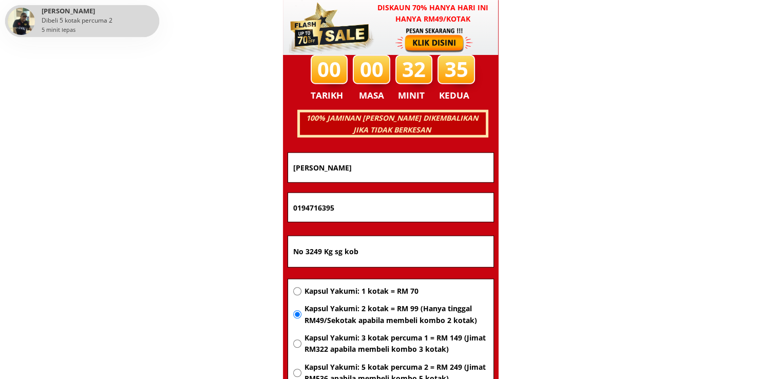
paste input "Saripah bt Din"
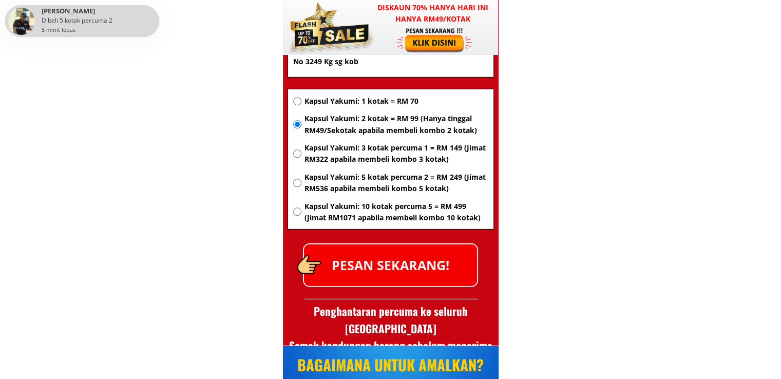
scroll to position [6786, 0]
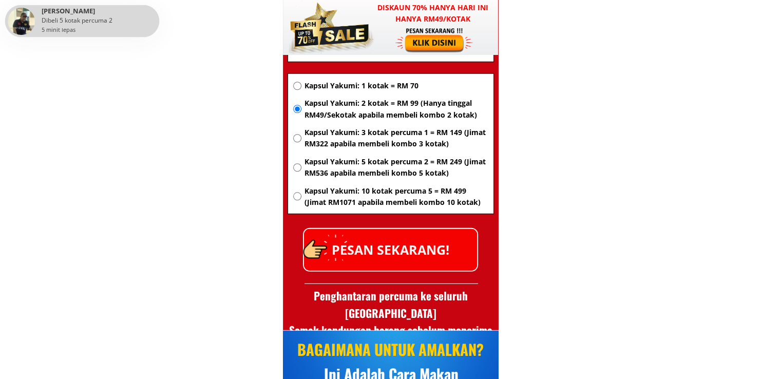
type input "Saripah bt Din"
click at [439, 253] on p "PESAN SEKARANG!" at bounding box center [390, 250] width 173 height 42
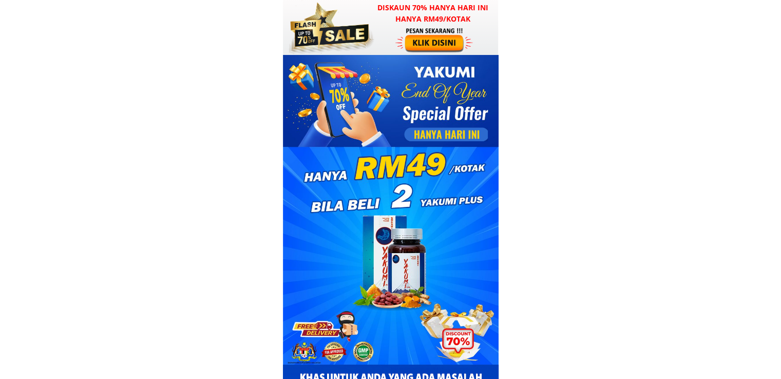
click at [438, 41] on div at bounding box center [435, 40] width 80 height 26
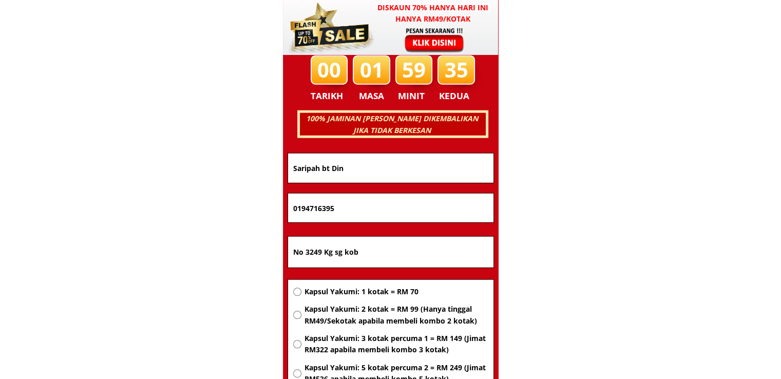
scroll to position [6581, 0]
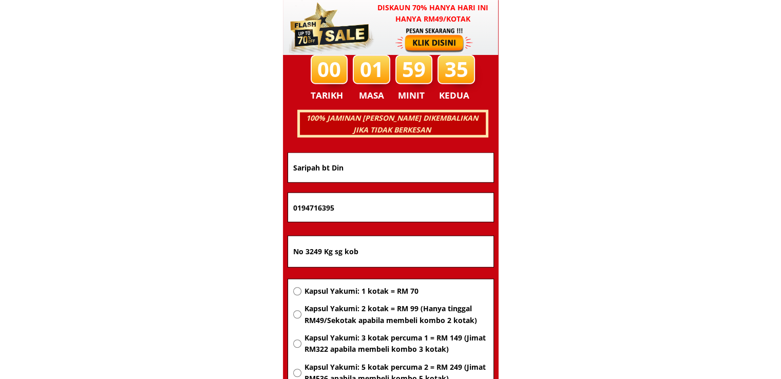
click at [362, 317] on span "Kapsul Yakumi: 2 kotak = RM 99 (Hanya tinggal RM49/Sekotak apabila membeli komb…" at bounding box center [396, 314] width 184 height 23
radio input "true"
click at [394, 237] on input "No 3249 Kg sg kob" at bounding box center [391, 251] width 200 height 31
drag, startPoint x: 398, startPoint y: 248, endPoint x: 218, endPoint y: 248, distance: 180.3
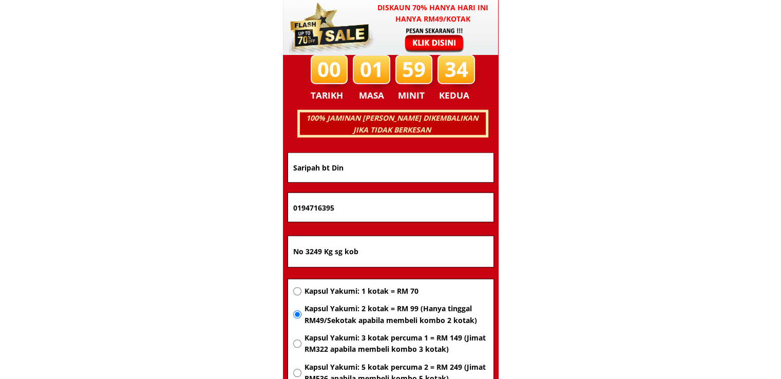
paste input "9 11 jln Mahsuri .tmn Indra barat. Bota perak"
type input "N9 11 jln Mahsuri .tmn Indra barat. Bota perak"
drag, startPoint x: 378, startPoint y: 204, endPoint x: 159, endPoint y: 204, distance: 218.8
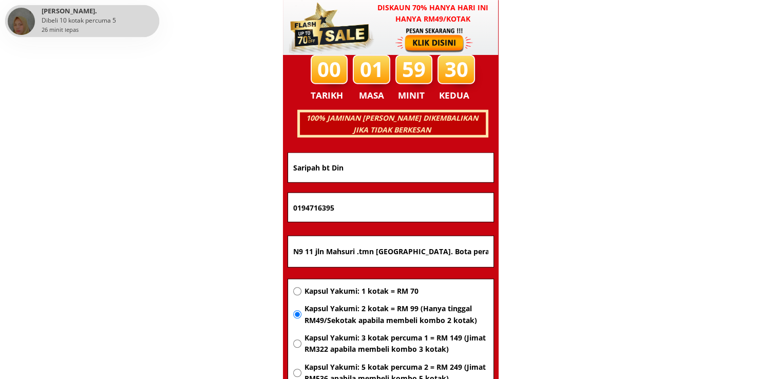
paste input "37795394"
type input "0137795394"
drag, startPoint x: 370, startPoint y: 174, endPoint x: 140, endPoint y: 174, distance: 229.6
paste input "Hjh Khairiah BT khal8d"
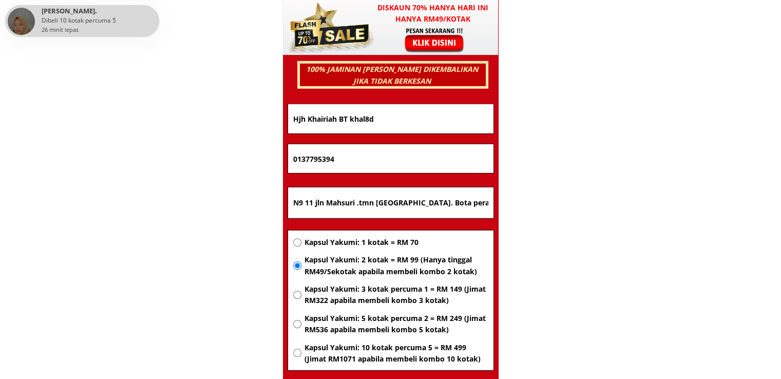
scroll to position [6735, 0]
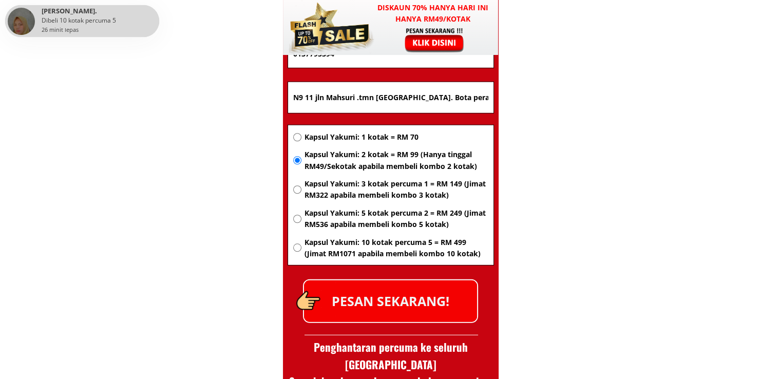
type input "Hjh Khairiah BT khal8d"
click at [409, 316] on p "PESAN SEKARANG!" at bounding box center [390, 301] width 173 height 42
